Goal: Complete application form

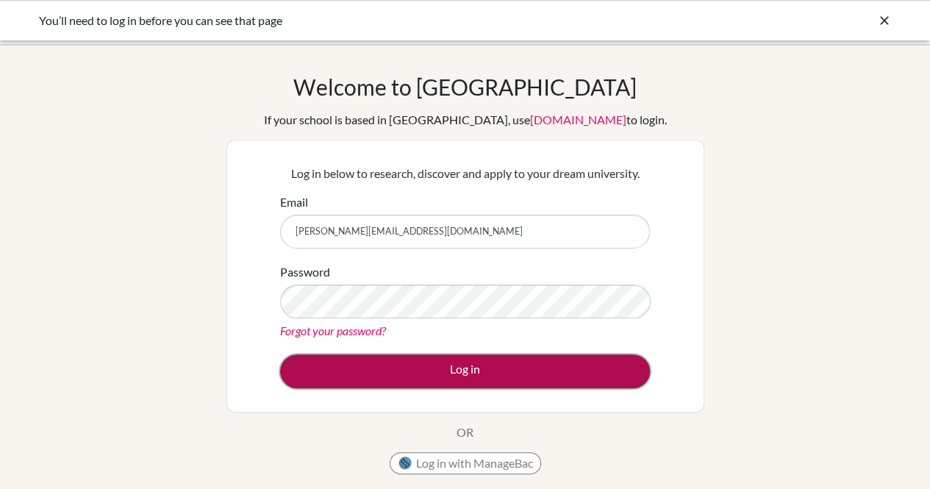
click at [365, 362] on button "Log in" at bounding box center [465, 371] width 370 height 34
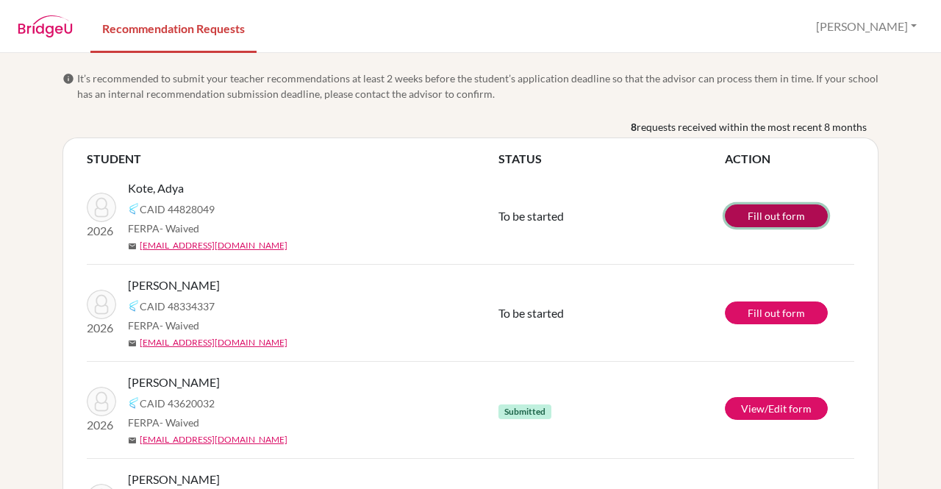
click at [769, 213] on link "Fill out form" at bounding box center [776, 215] width 103 height 23
